Goal: Transaction & Acquisition: Download file/media

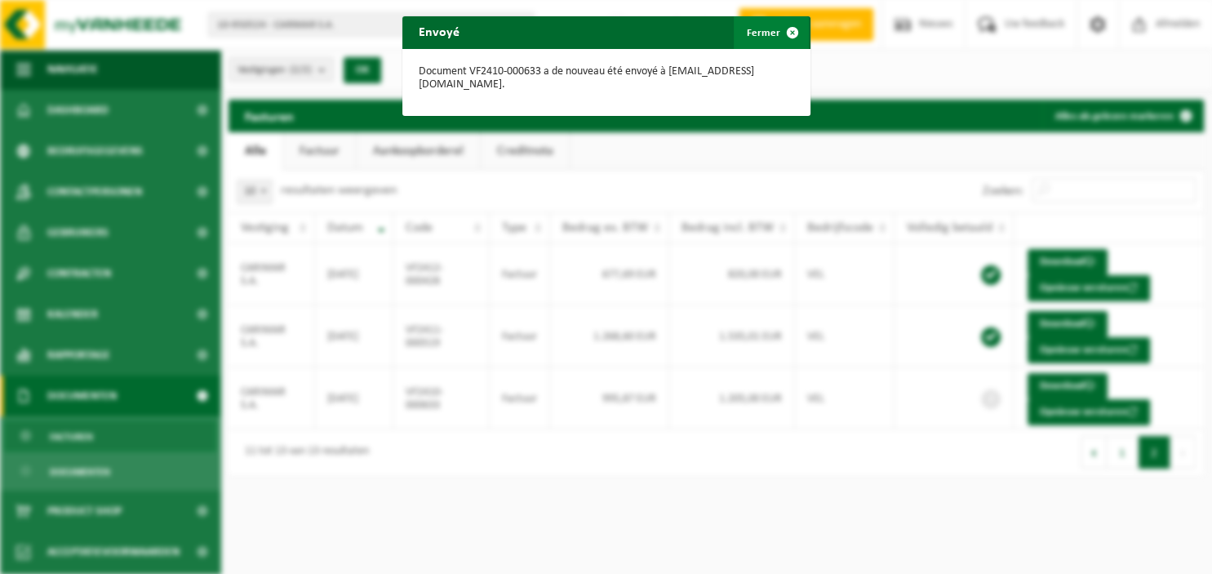
click at [794, 30] on span "button" at bounding box center [792, 32] width 33 height 33
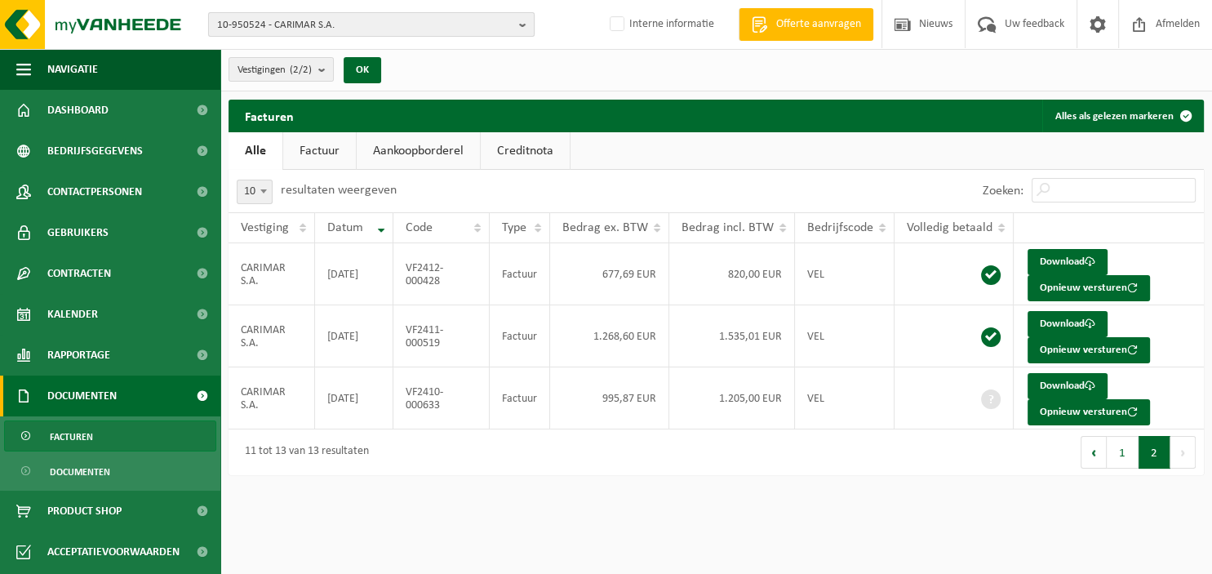
click at [531, 21] on b "button" at bounding box center [526, 24] width 15 height 23
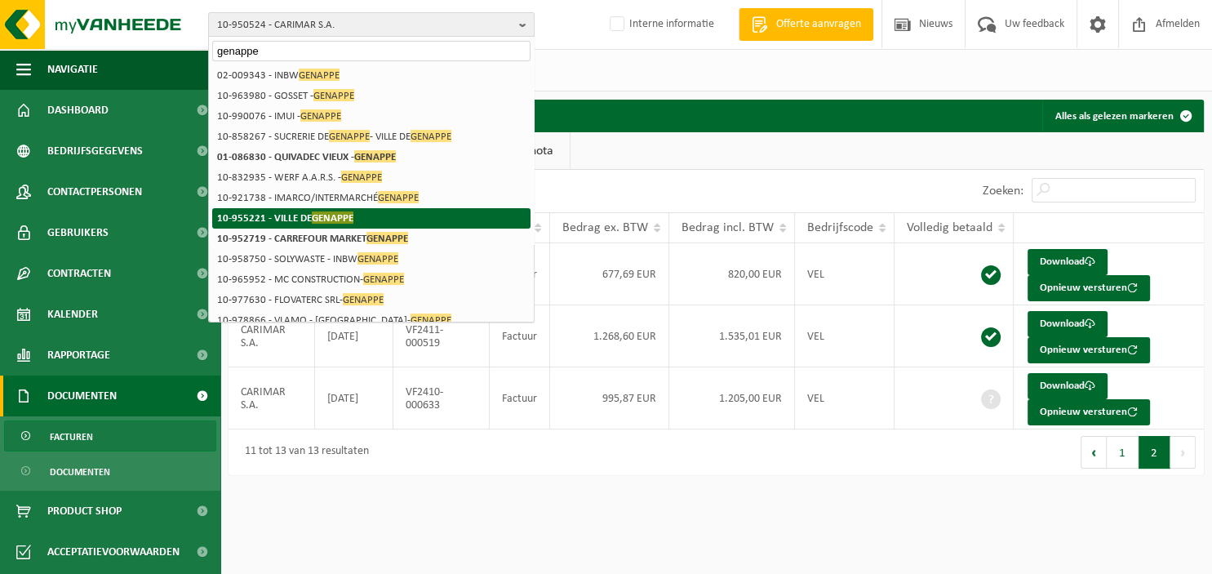
type input "genappe"
click at [322, 222] on span "GENAPPE" at bounding box center [333, 217] width 42 height 12
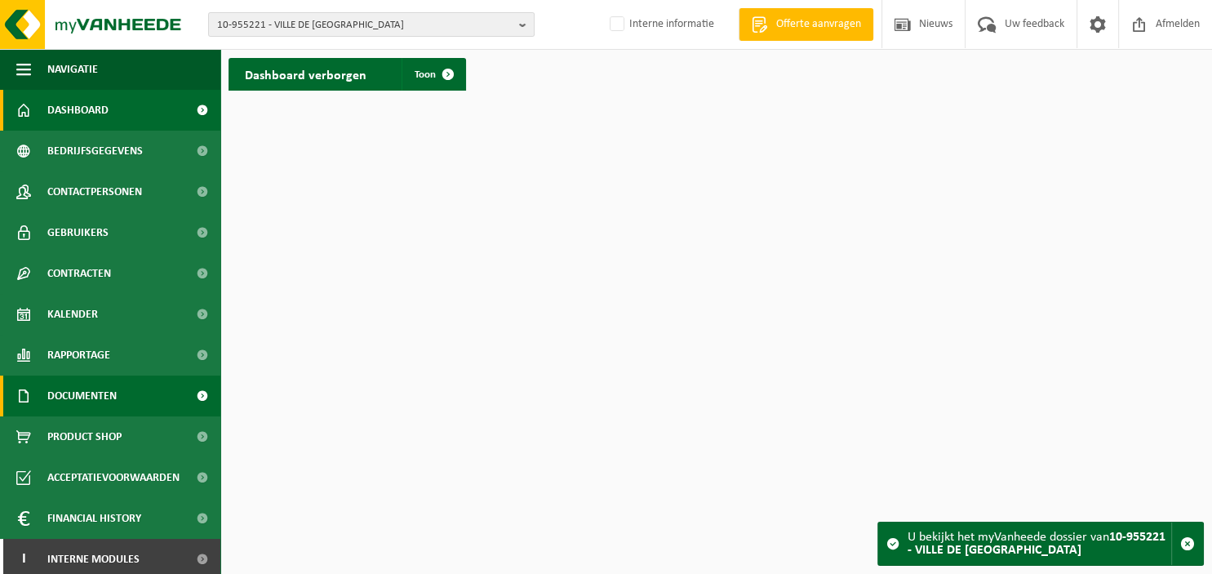
click at [119, 393] on link "Documenten" at bounding box center [110, 396] width 220 height 41
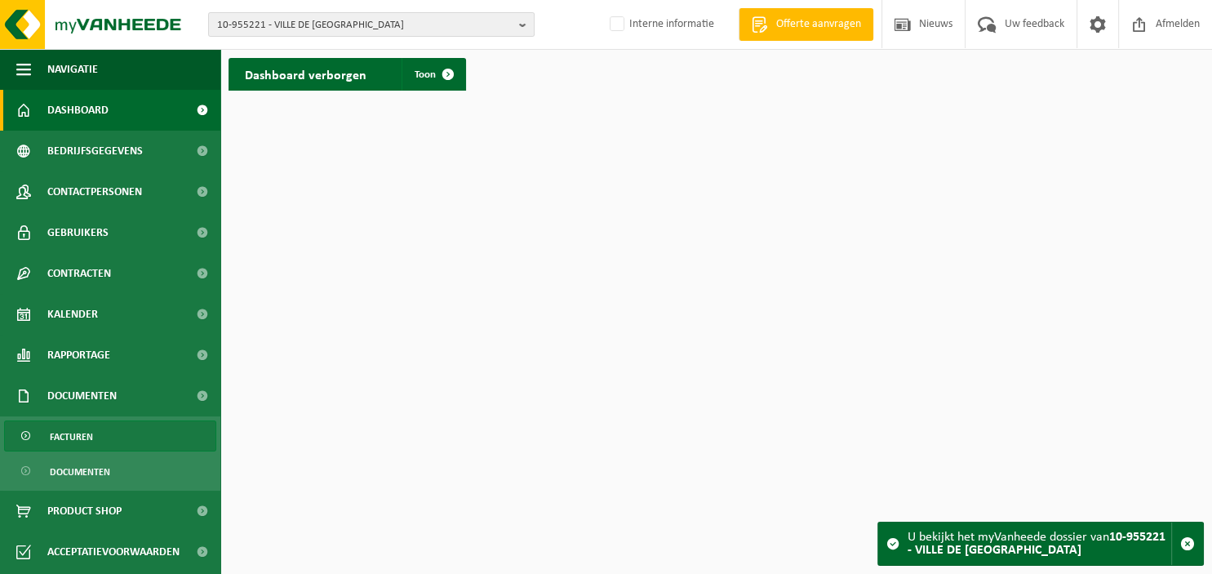
click at [105, 439] on link "Facturen" at bounding box center [110, 435] width 212 height 31
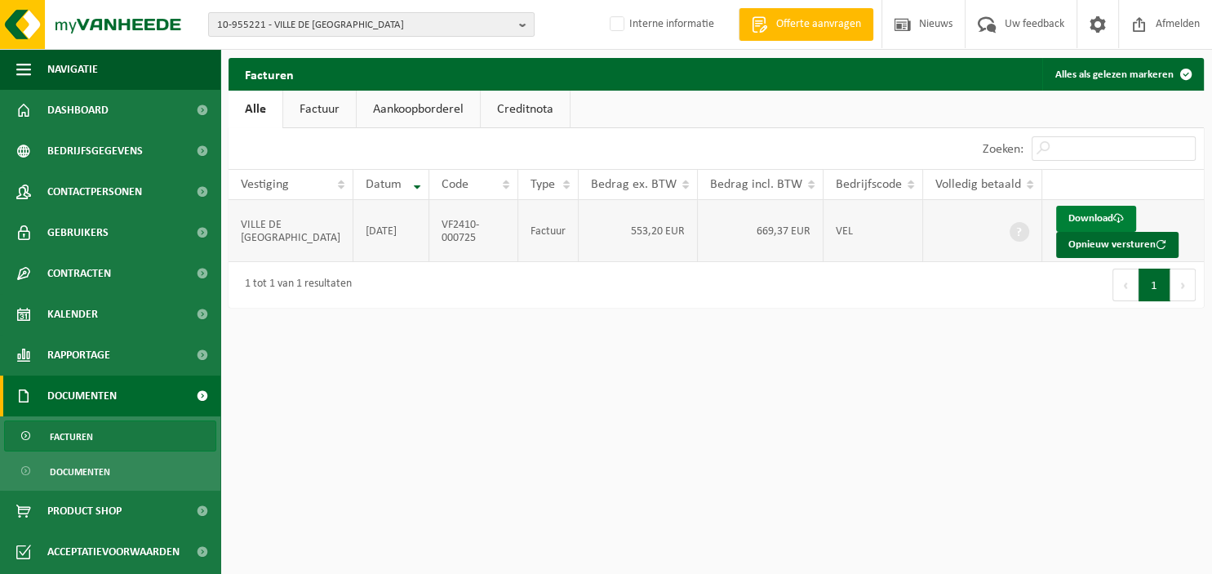
click at [1085, 217] on link "Download" at bounding box center [1096, 219] width 80 height 26
click at [518, 21] on button "10-955221 - VILLE DE GENAPPE" at bounding box center [371, 24] width 327 height 24
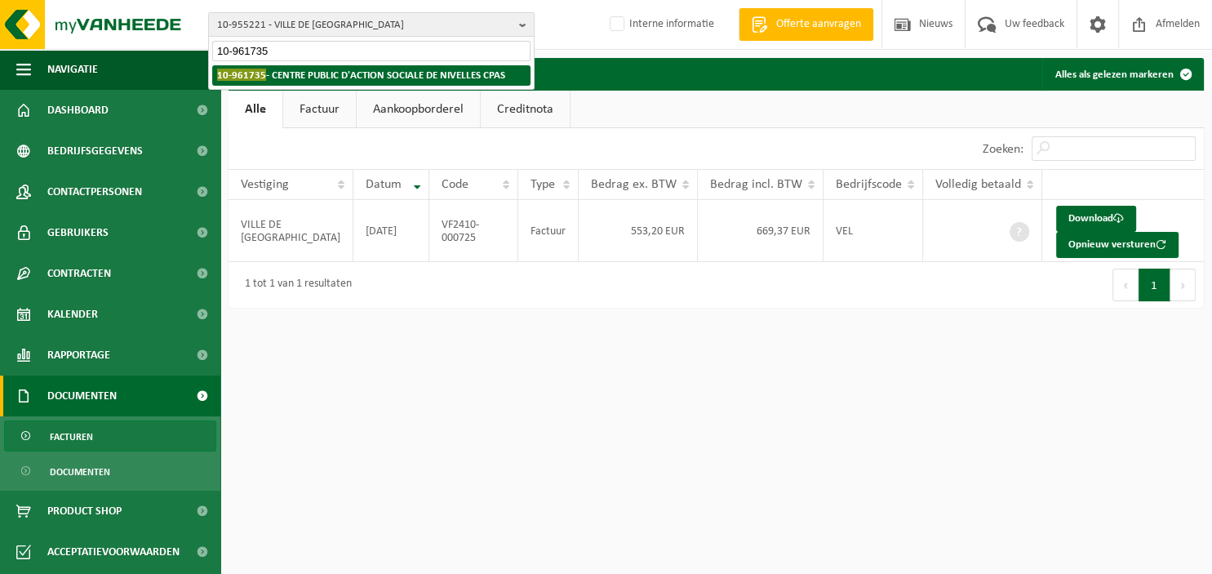
type input "10-961735"
click at [462, 81] on strong "10-961735 - CENTRE PUBLIC D'ACTION SOCIALE DE NIVELLES CPAS" at bounding box center [361, 75] width 288 height 12
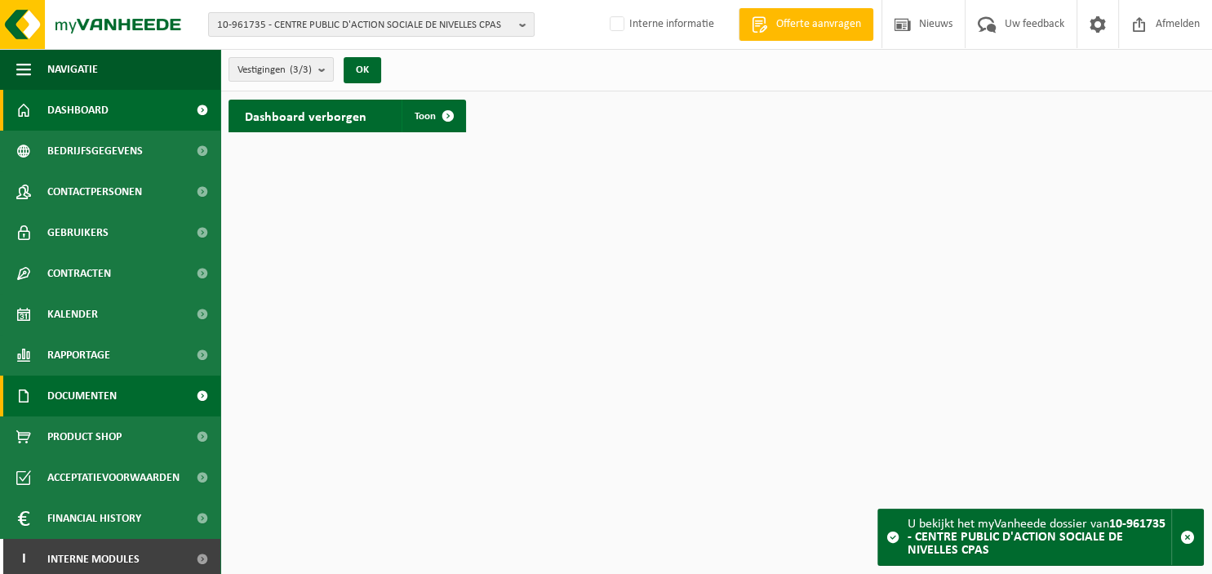
click at [96, 393] on span "Documenten" at bounding box center [81, 396] width 69 height 41
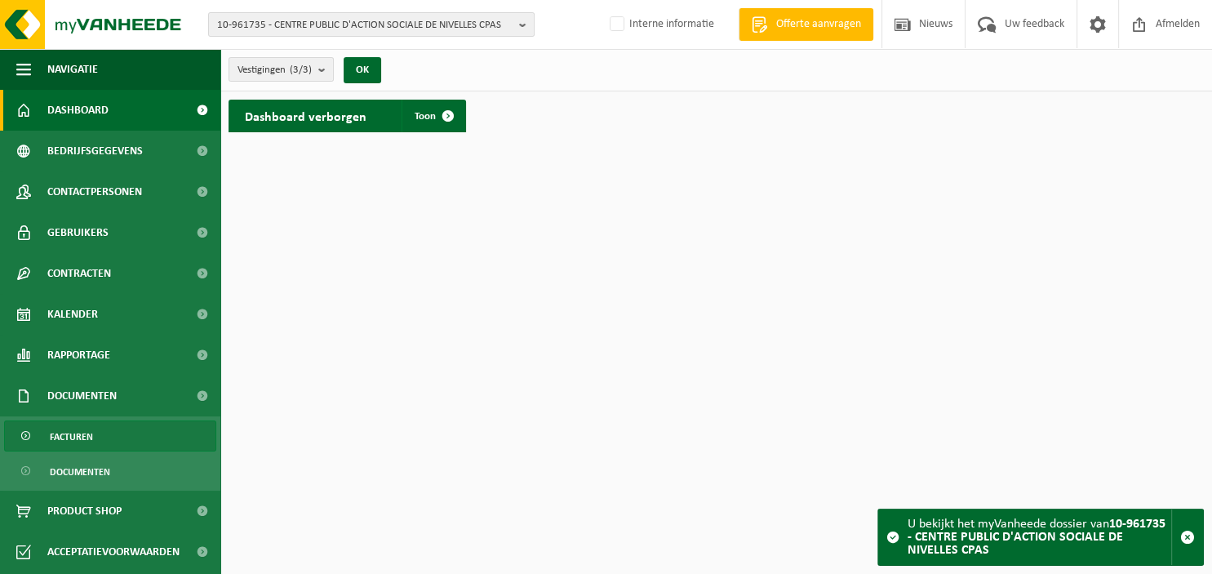
click at [88, 436] on span "Facturen" at bounding box center [71, 436] width 43 height 31
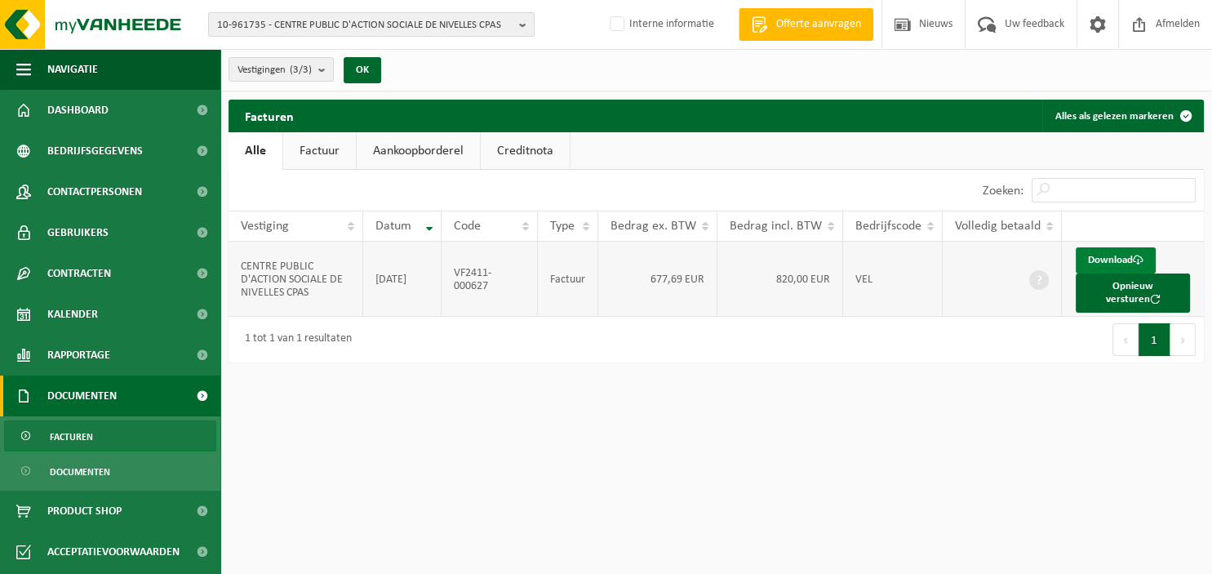
click at [1100, 258] on link "Download" at bounding box center [1116, 260] width 80 height 26
